Goal: Check status: Check status

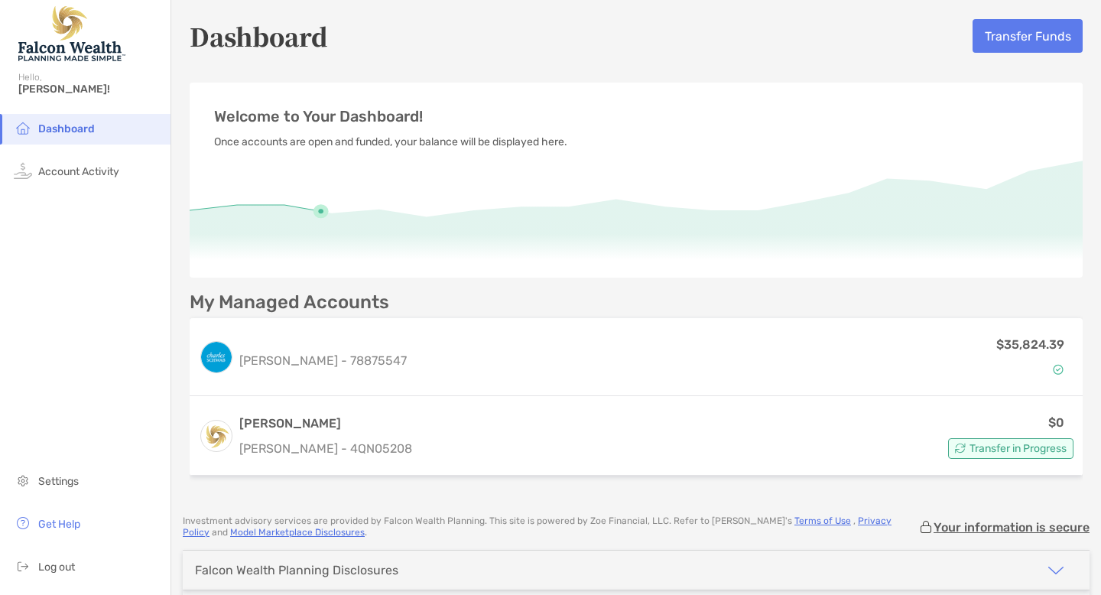
click at [565, 124] on p "Welcome to Your Dashboard!" at bounding box center [636, 116] width 844 height 19
click at [116, 174] on span "Account Activity" at bounding box center [78, 171] width 81 height 13
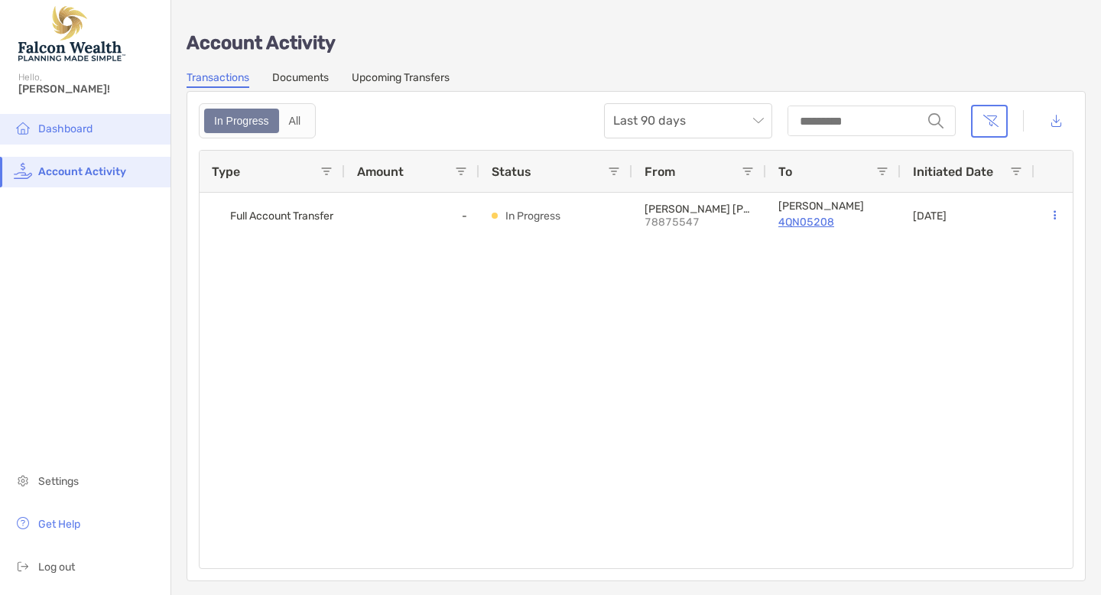
click at [99, 122] on li "Dashboard" at bounding box center [85, 129] width 170 height 31
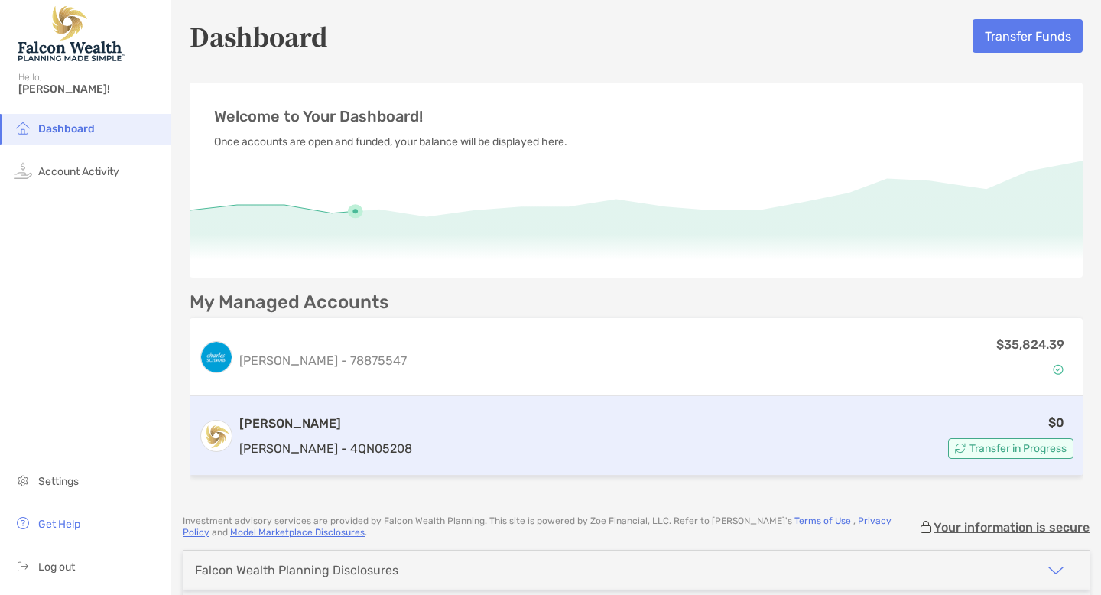
click at [332, 443] on p "Roth IRA - 4QN05208" at bounding box center [325, 448] width 173 height 19
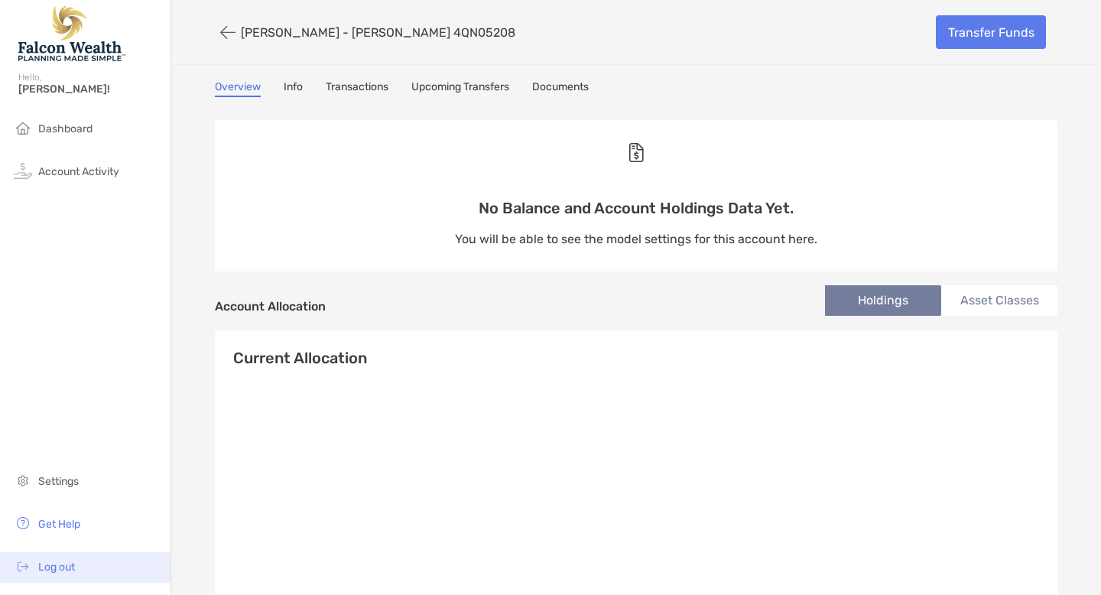
click at [56, 566] on span "Log out" at bounding box center [56, 566] width 37 height 13
